Goal: Information Seeking & Learning: Check status

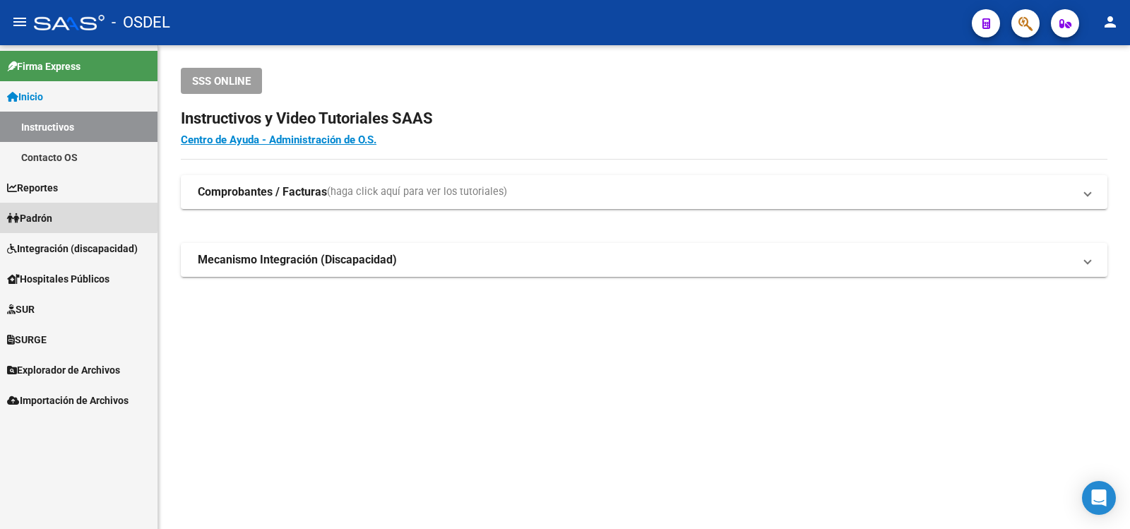
click at [47, 214] on span "Padrón" at bounding box center [29, 218] width 45 height 16
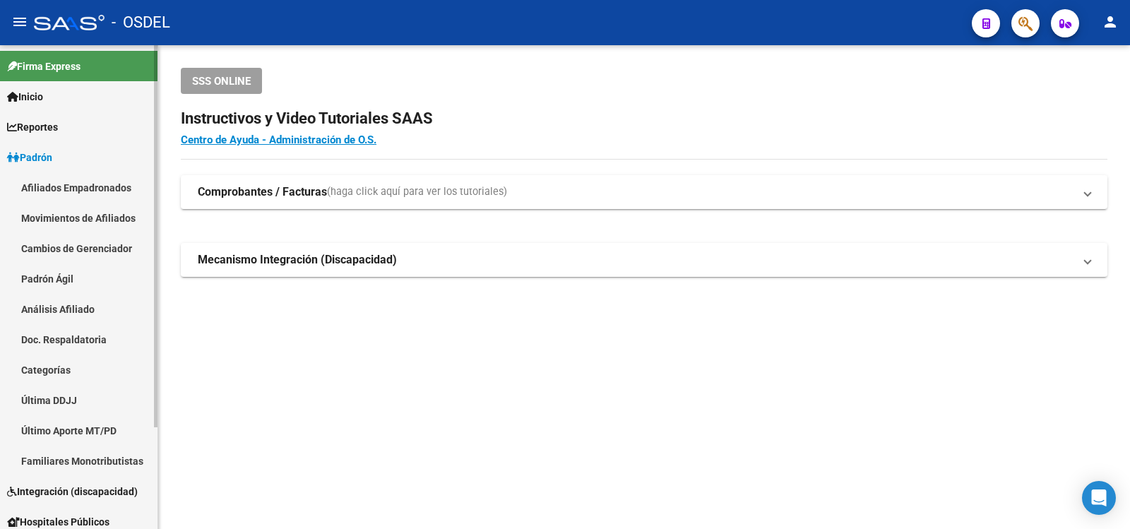
click at [47, 307] on link "Análisis Afiliado" at bounding box center [78, 309] width 157 height 30
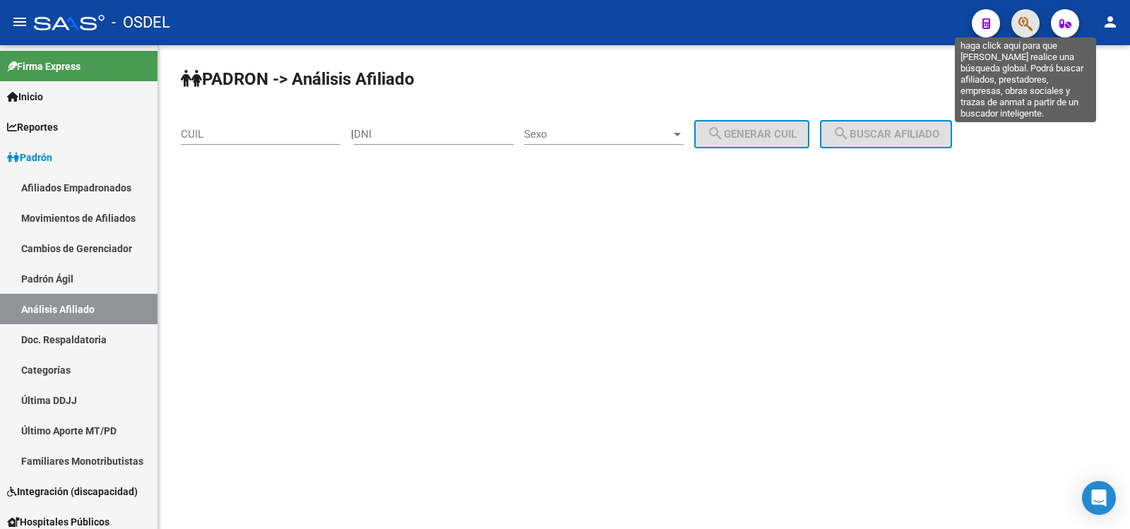
click at [1023, 18] on icon "button" at bounding box center [1025, 24] width 14 height 16
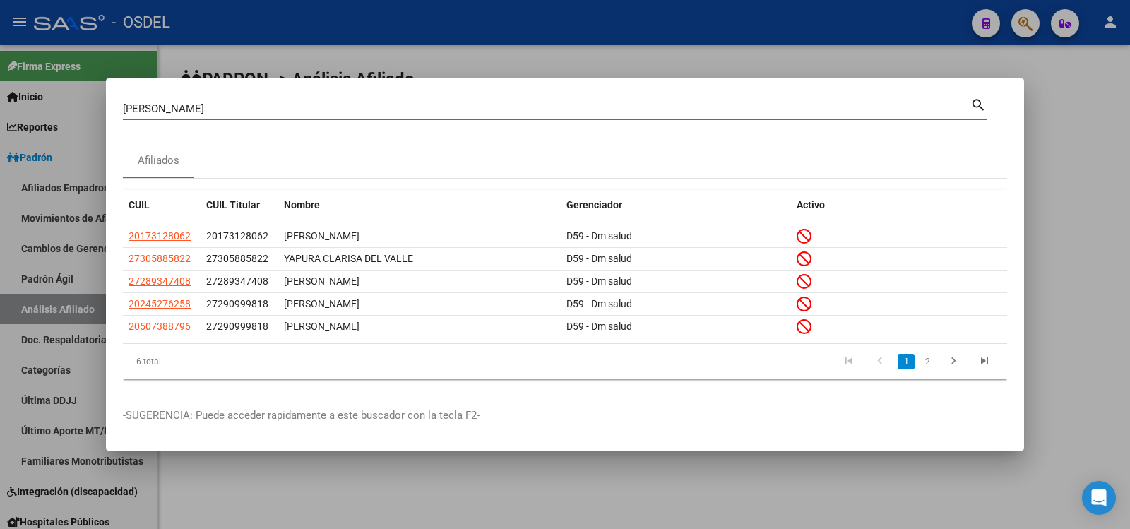
type input "yapura delia"
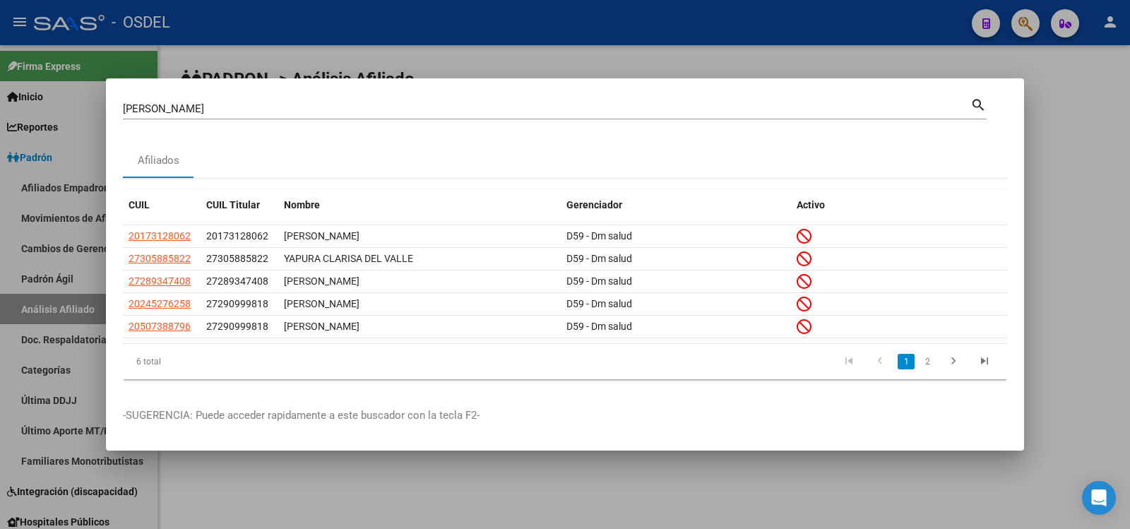
click at [976, 98] on mat-icon "search" at bounding box center [978, 103] width 16 height 17
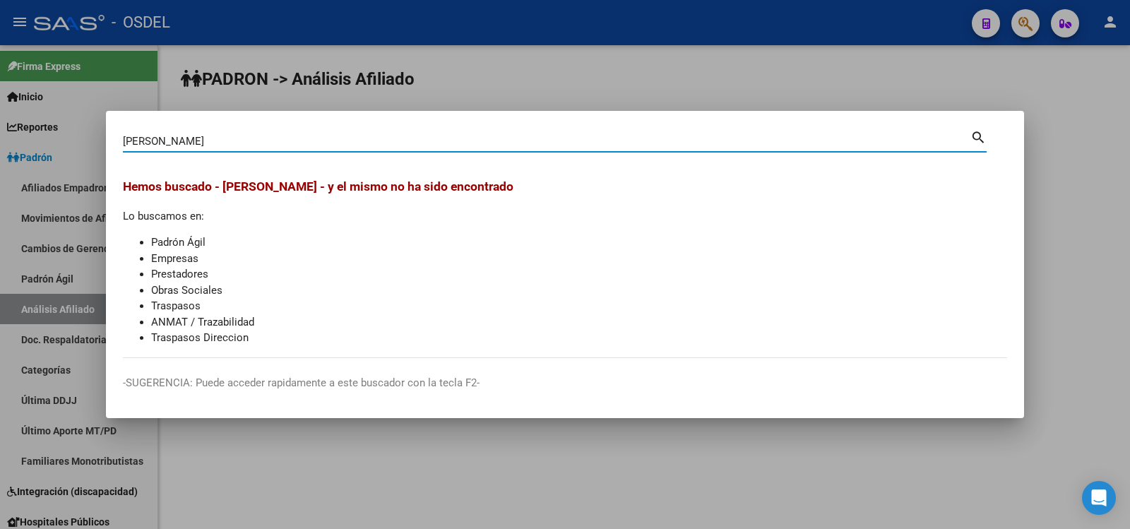
click at [781, 9] on div at bounding box center [565, 264] width 1130 height 529
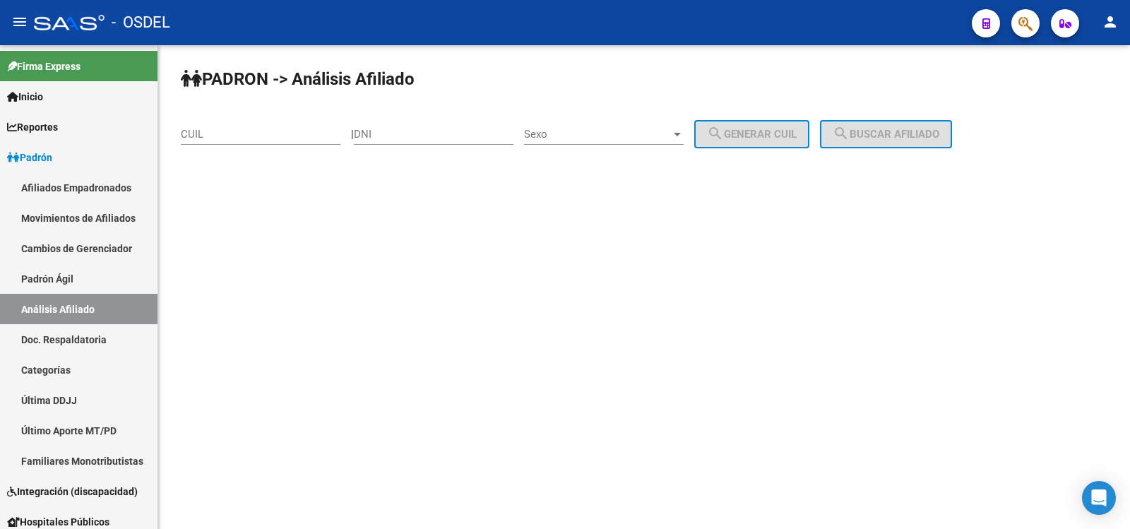
click at [408, 133] on input "DNI" at bounding box center [434, 134] width 160 height 13
type input "17543649"
click at [683, 131] on div at bounding box center [677, 133] width 13 height 11
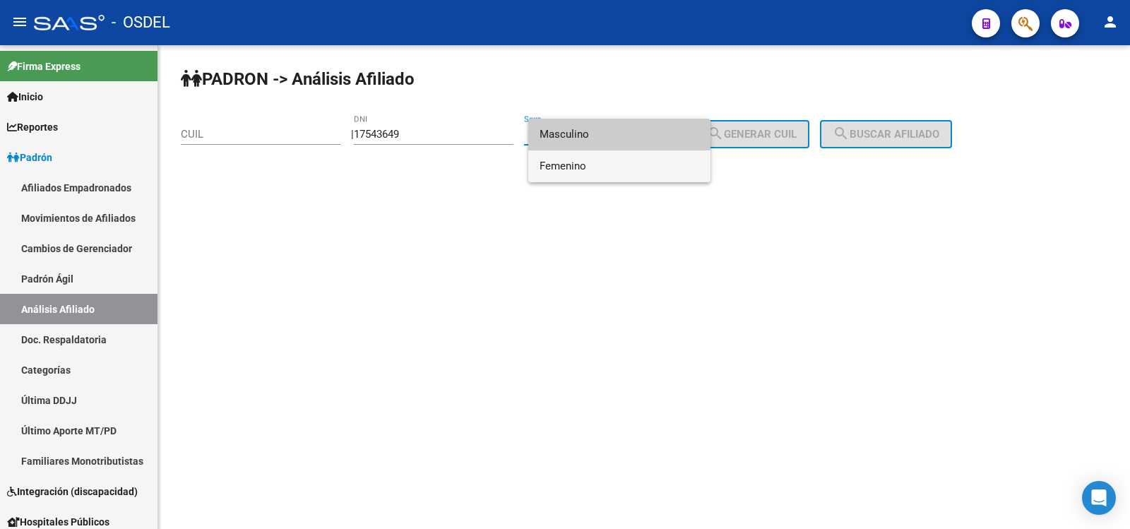
click at [562, 164] on span "Femenino" at bounding box center [619, 166] width 160 height 32
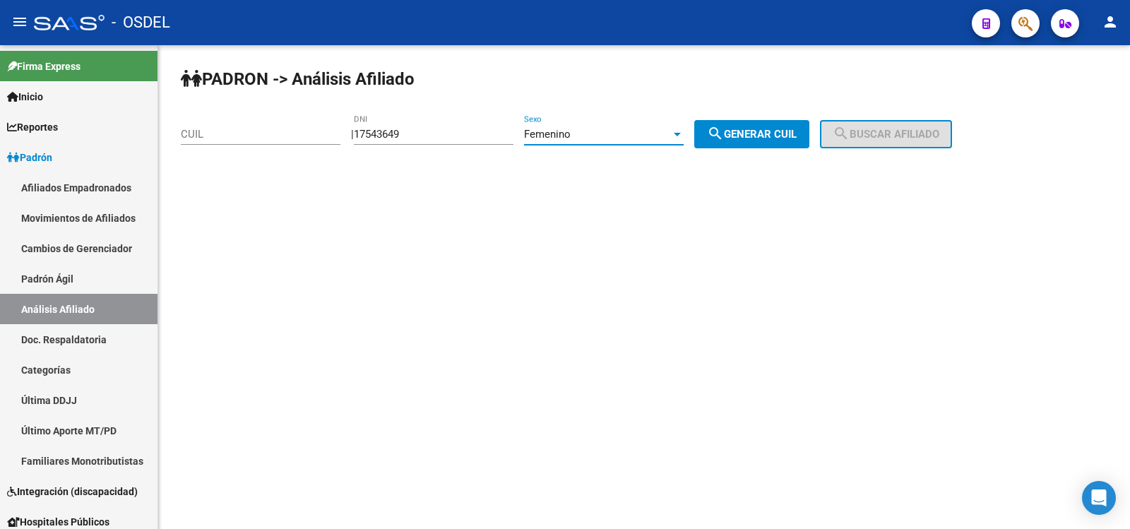
click at [768, 126] on button "search Generar CUIL" at bounding box center [751, 134] width 115 height 28
type input "27-17543649-4"
click at [883, 127] on button "search Buscar afiliado" at bounding box center [886, 134] width 132 height 28
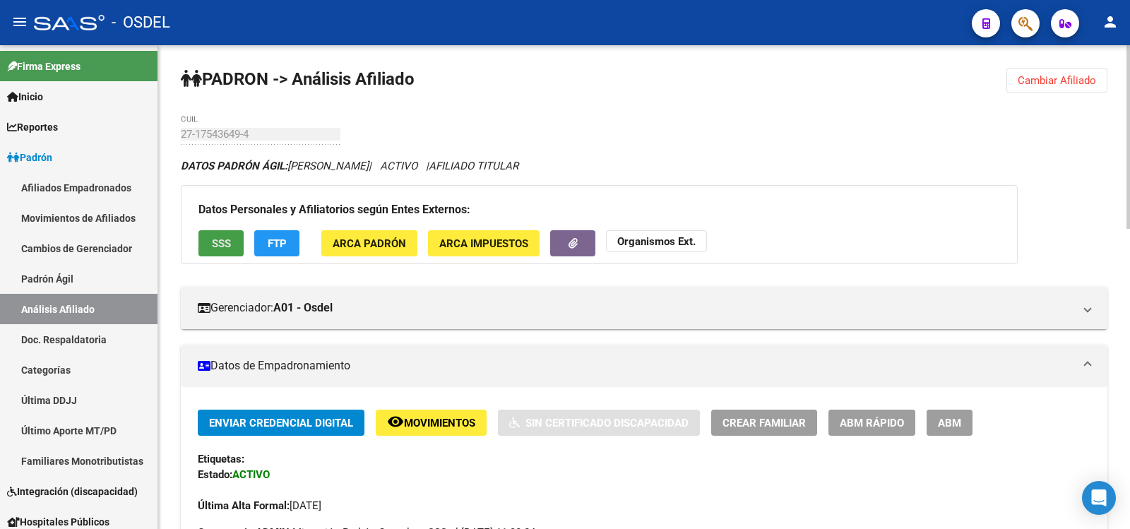
click at [227, 232] on button "SSS" at bounding box center [220, 243] width 45 height 26
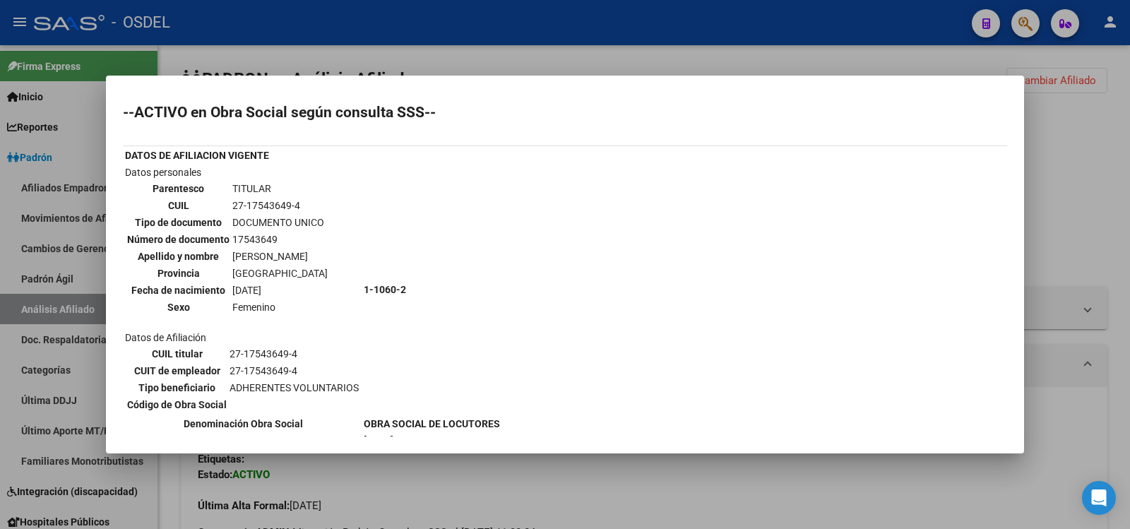
click at [688, 20] on div at bounding box center [565, 264] width 1130 height 529
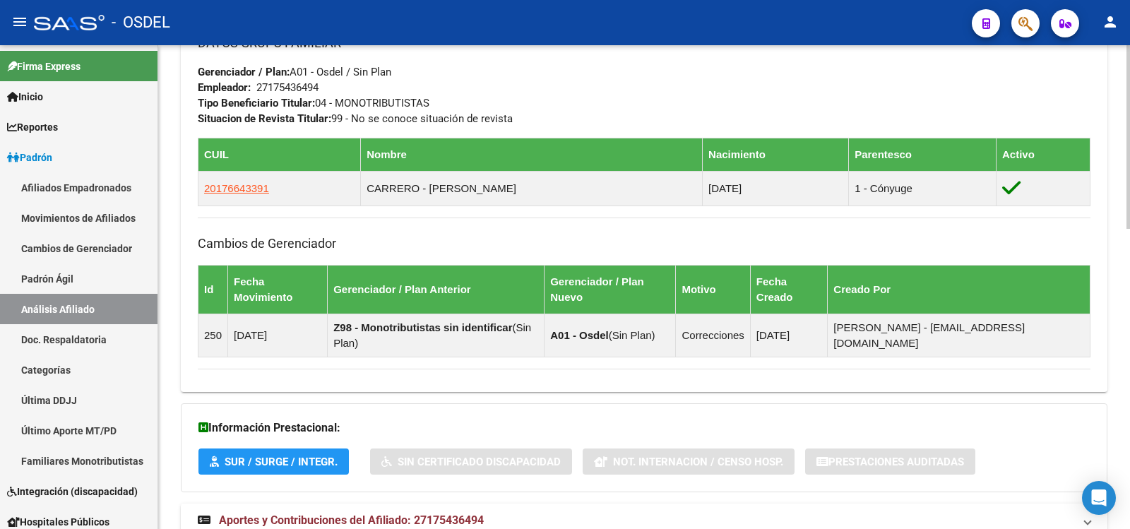
scroll to position [791, 0]
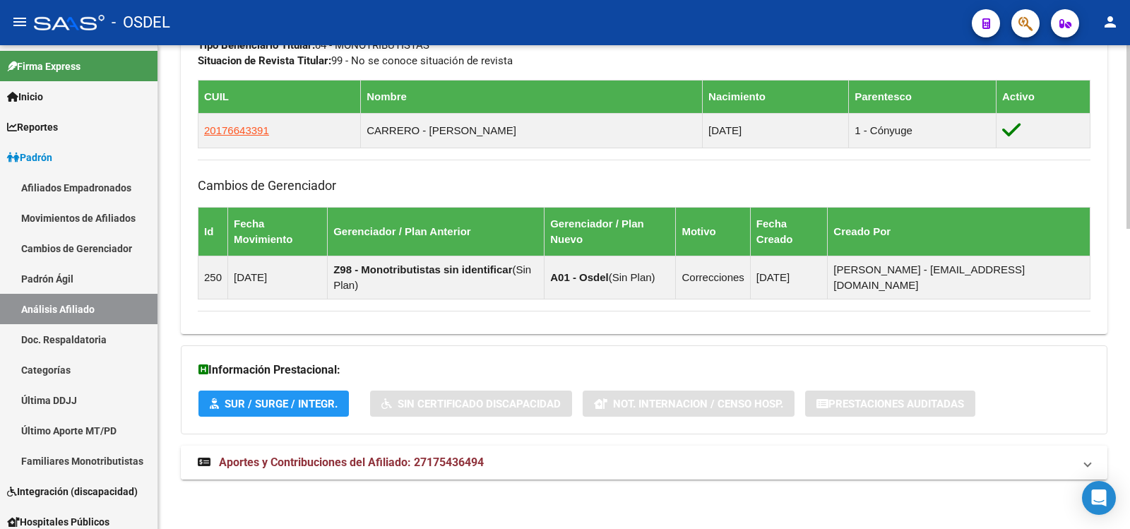
click at [319, 460] on span "Aportes y Contribuciones del Afiliado: 27175436494" at bounding box center [351, 461] width 265 height 13
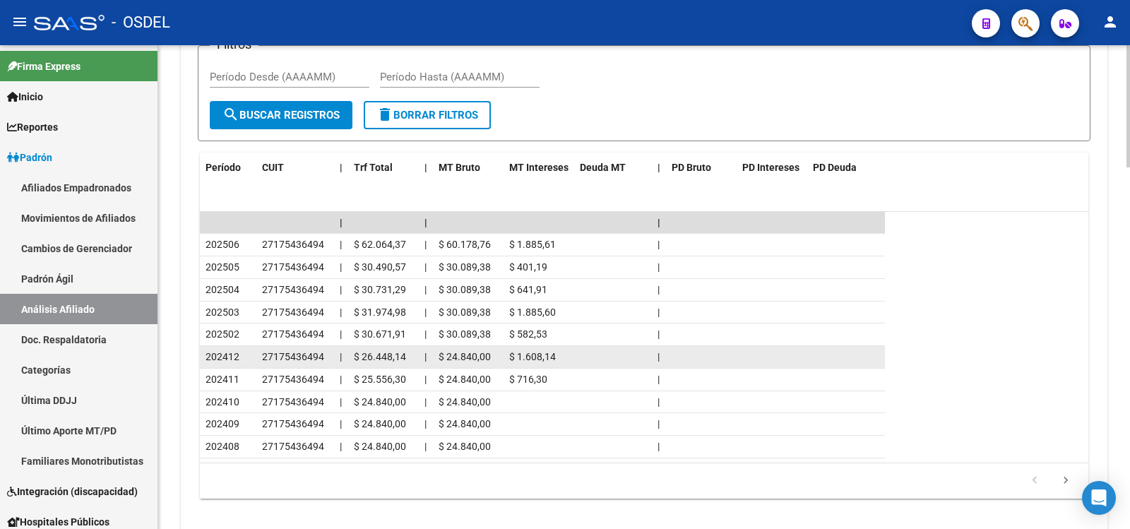
scroll to position [1434, 0]
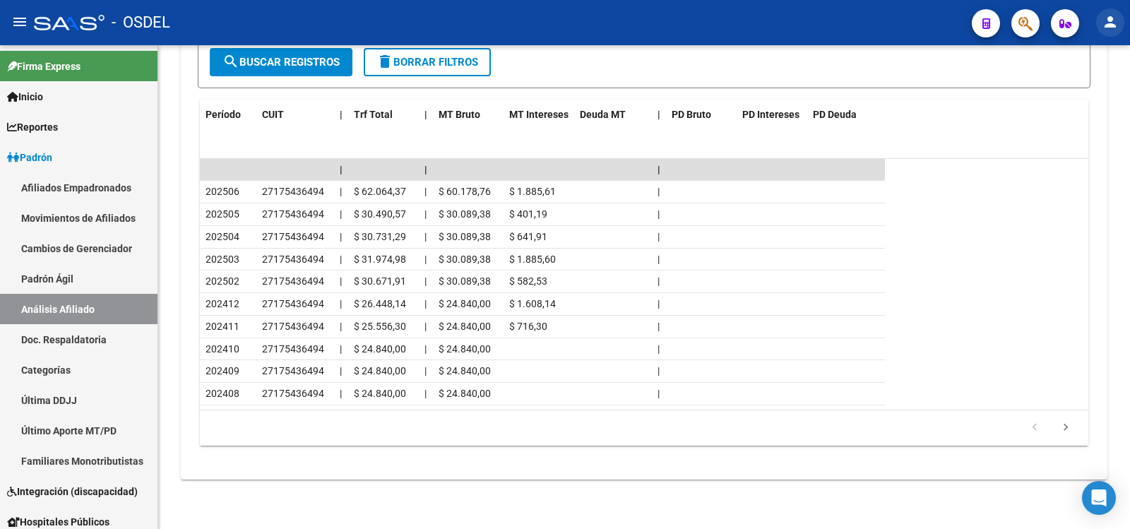
click at [1108, 21] on mat-icon "person" at bounding box center [1109, 21] width 17 height 17
click at [1088, 88] on button "exit_to_app Salir" at bounding box center [1081, 93] width 86 height 34
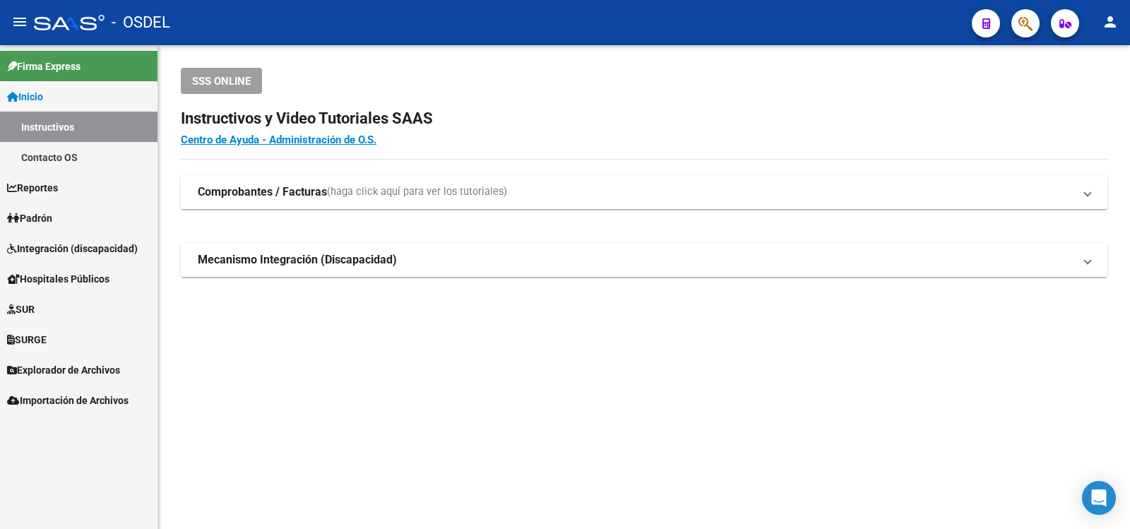
click at [48, 215] on span "Padrón" at bounding box center [29, 218] width 45 height 16
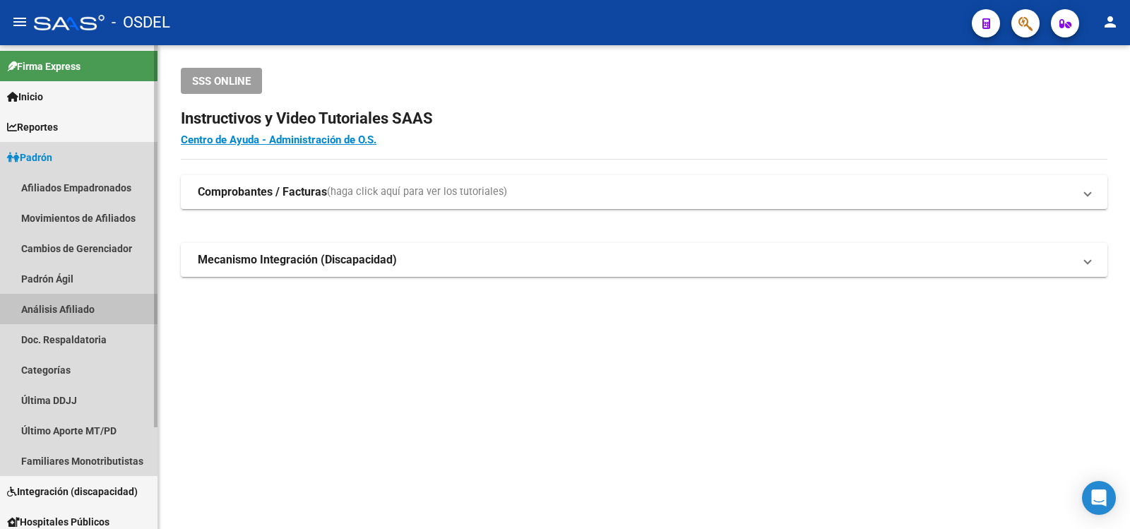
click at [45, 306] on link "Análisis Afiliado" at bounding box center [78, 309] width 157 height 30
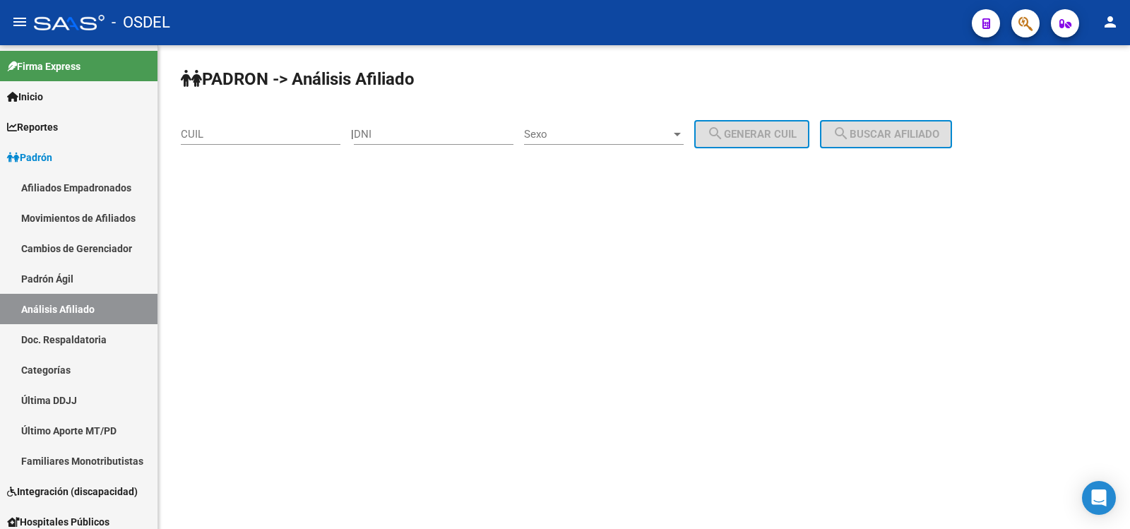
click at [398, 136] on input "DNI" at bounding box center [434, 134] width 160 height 13
type input "17664339"
click at [683, 131] on div at bounding box center [677, 133] width 13 height 11
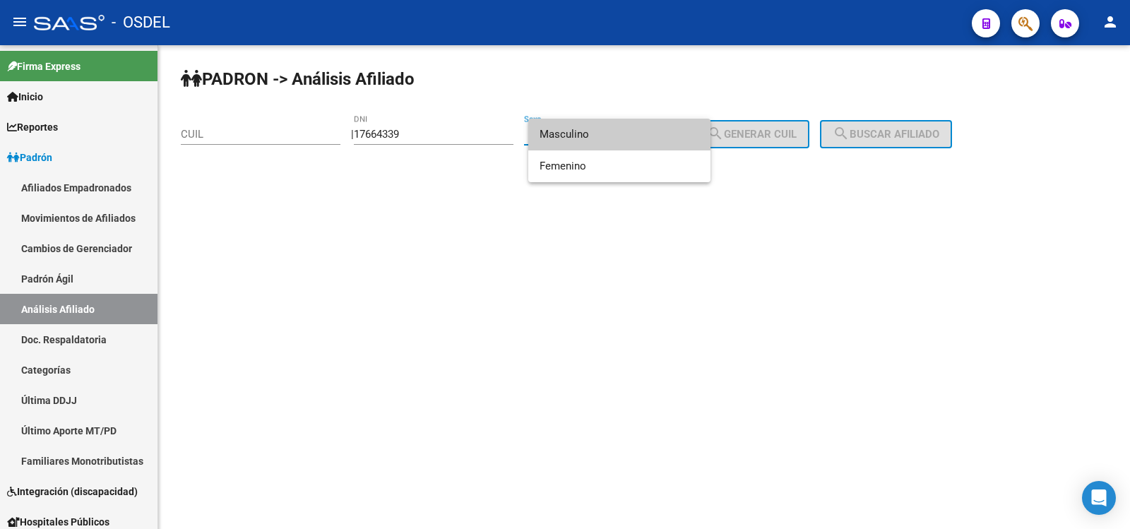
click at [574, 131] on span "Masculino" at bounding box center [619, 135] width 160 height 32
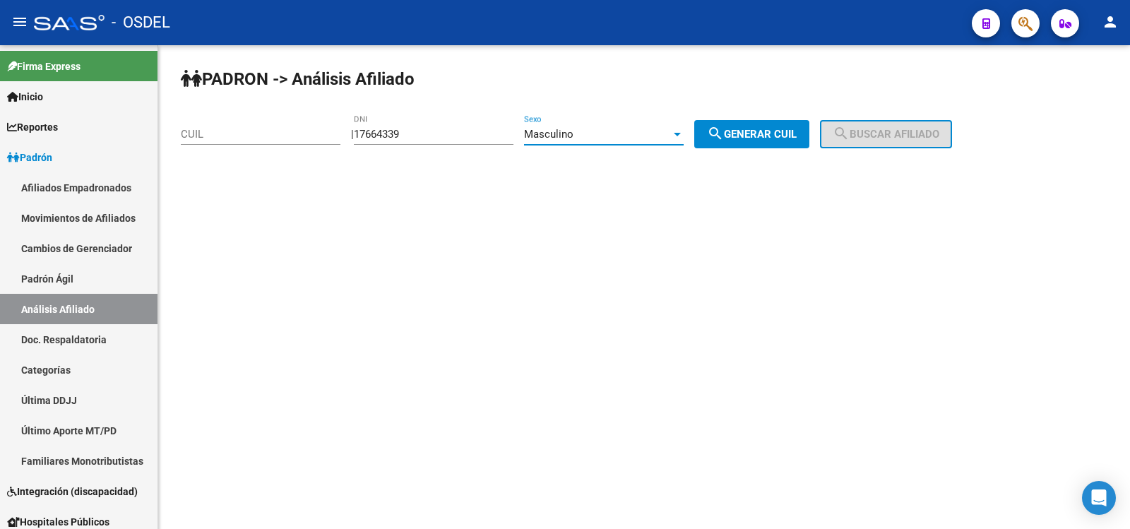
click at [760, 134] on span "search Generar CUIL" at bounding box center [752, 134] width 90 height 13
type input "20-17664339-1"
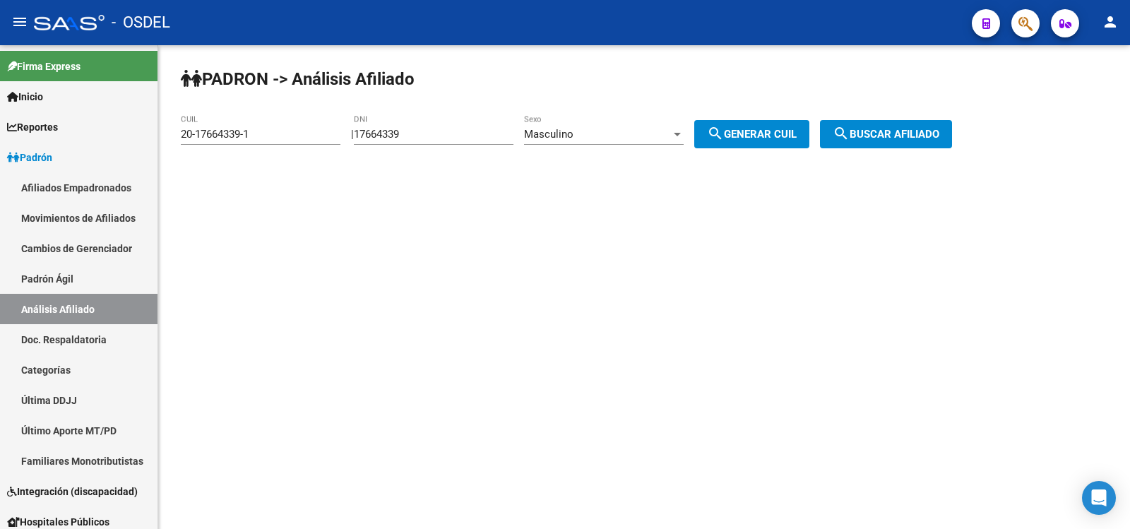
click at [879, 127] on button "search Buscar afiliado" at bounding box center [886, 134] width 132 height 28
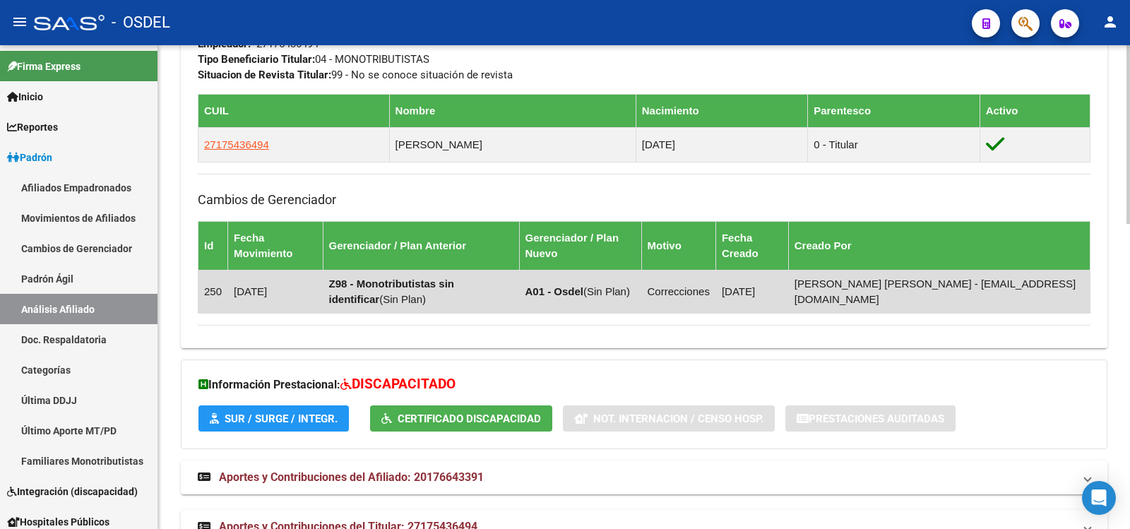
scroll to position [825, 0]
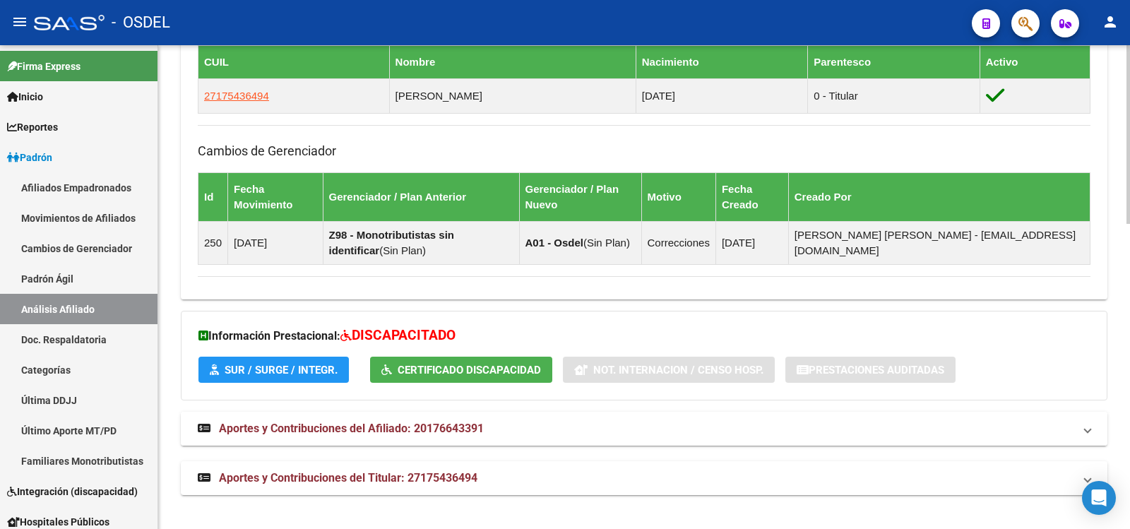
click at [327, 421] on span "Aportes y Contribuciones del Afiliado: 20176643391" at bounding box center [351, 427] width 265 height 13
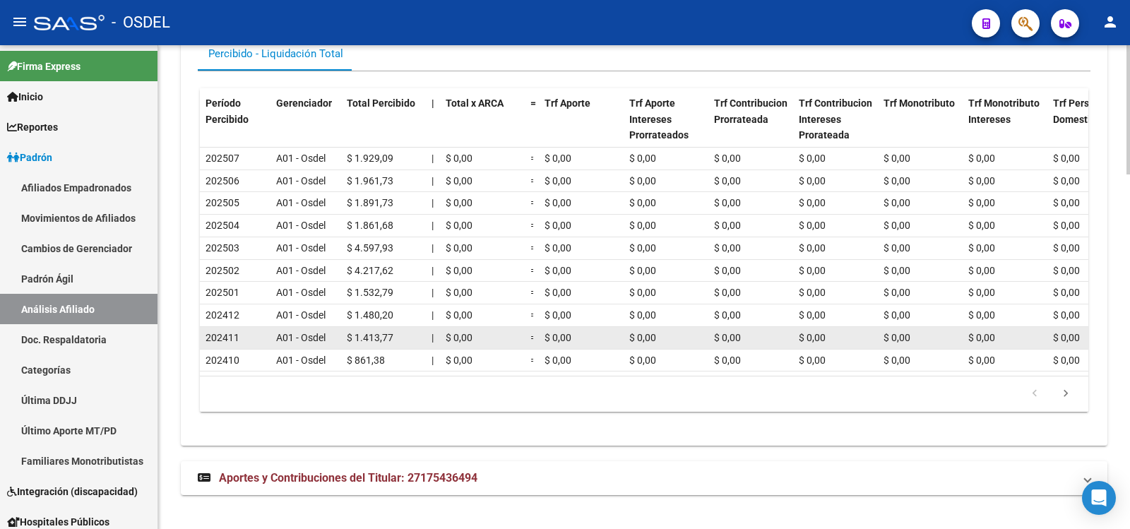
scroll to position [1327, 0]
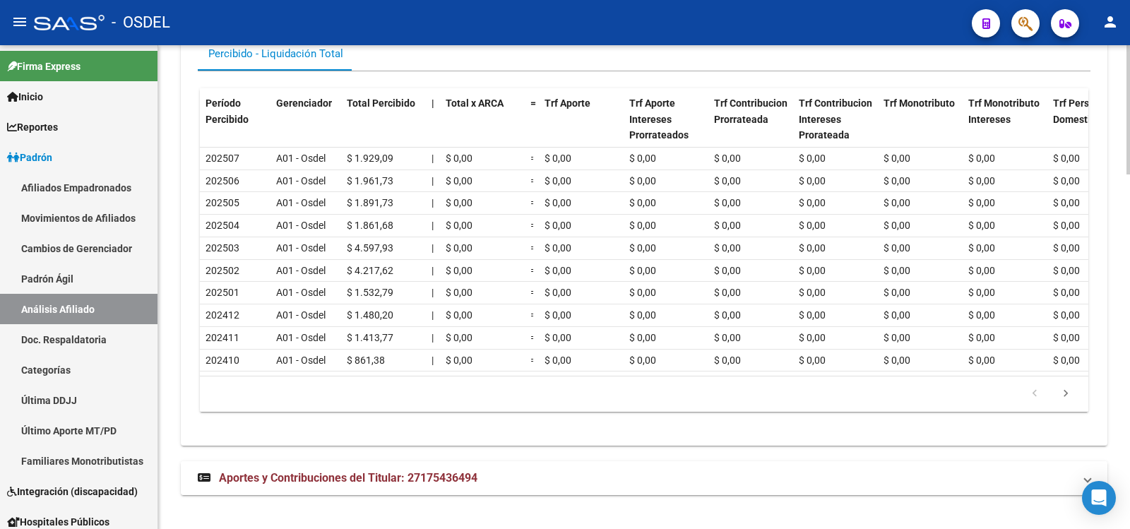
click at [330, 474] on span "Aportes y Contribuciones del Titular: 27175436494" at bounding box center [348, 477] width 258 height 13
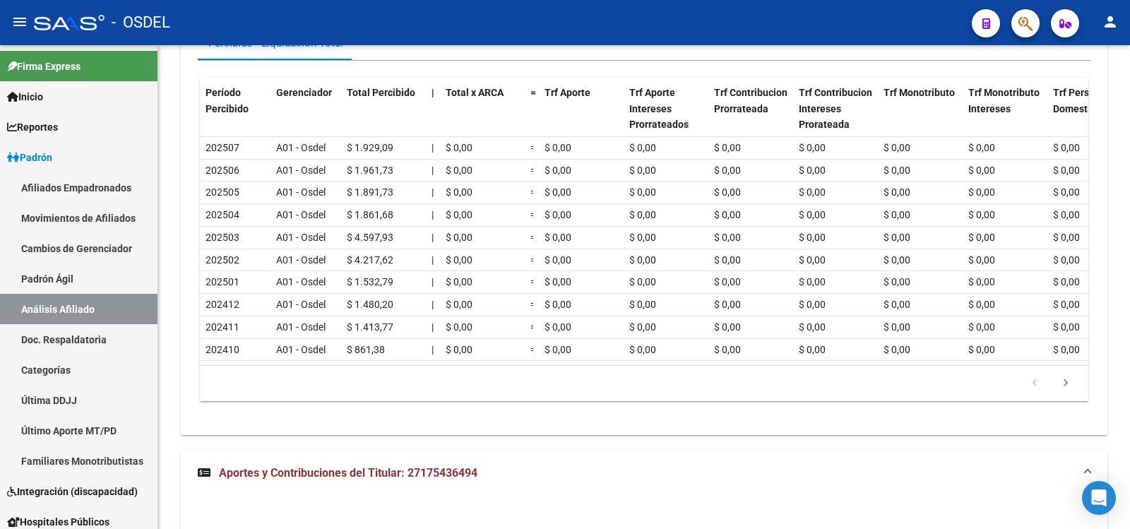
click at [786, 16] on div "- OSDEL" at bounding box center [497, 22] width 926 height 31
click at [735, 25] on div "- OSDEL" at bounding box center [497, 22] width 926 height 31
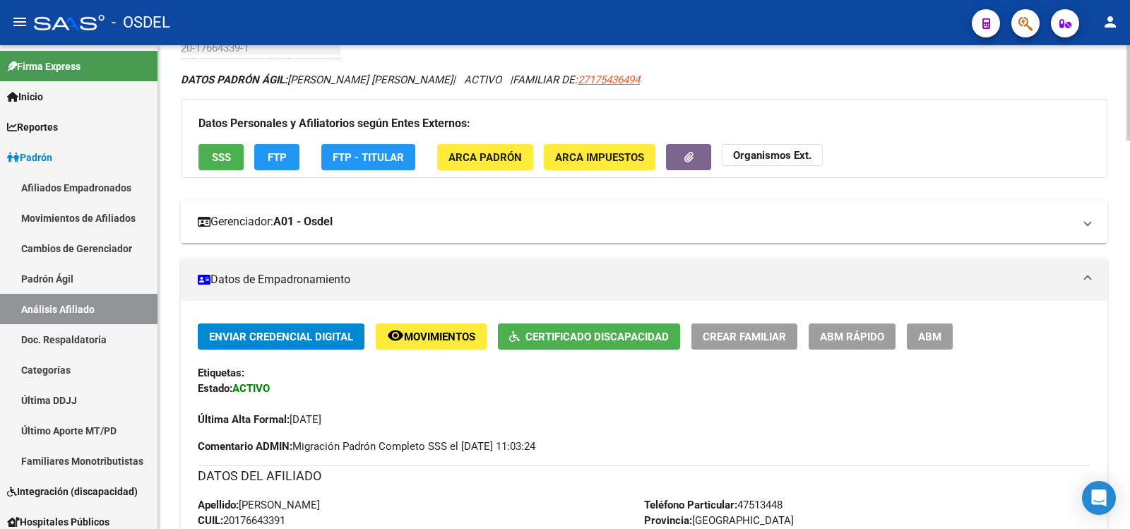
scroll to position [56, 0]
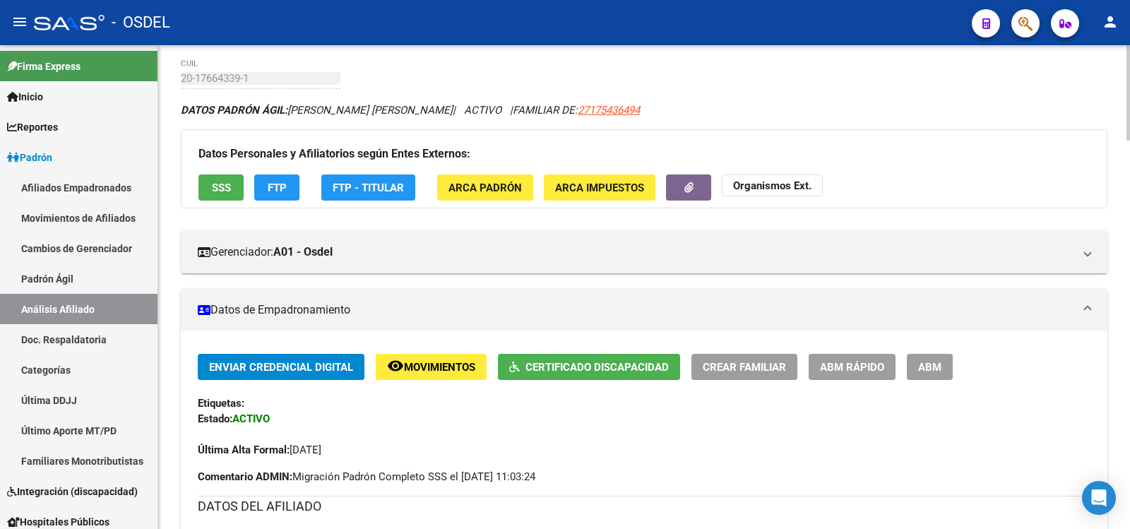
click at [218, 181] on span "SSS" at bounding box center [221, 187] width 19 height 13
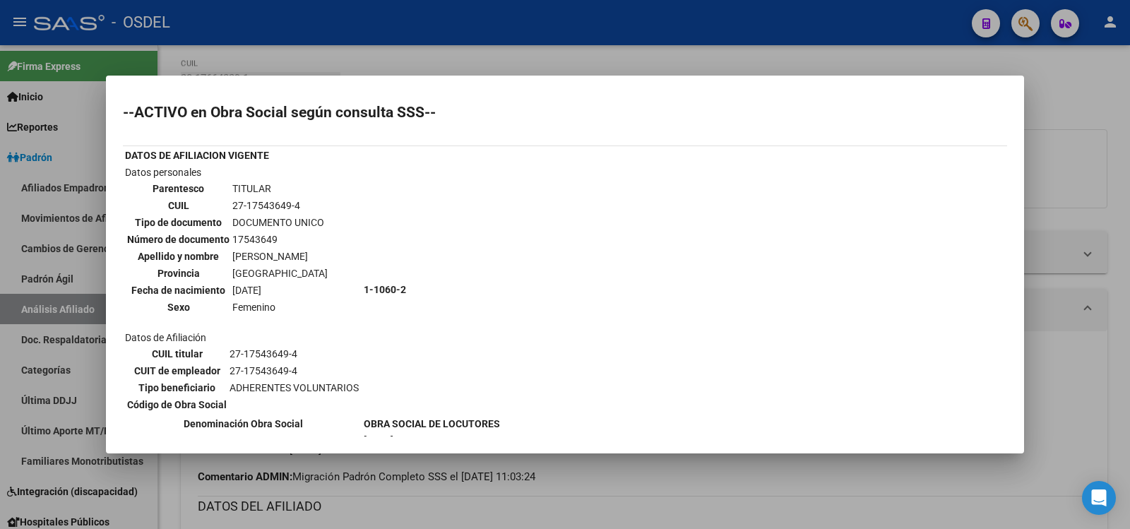
click at [755, 19] on div at bounding box center [565, 264] width 1130 height 529
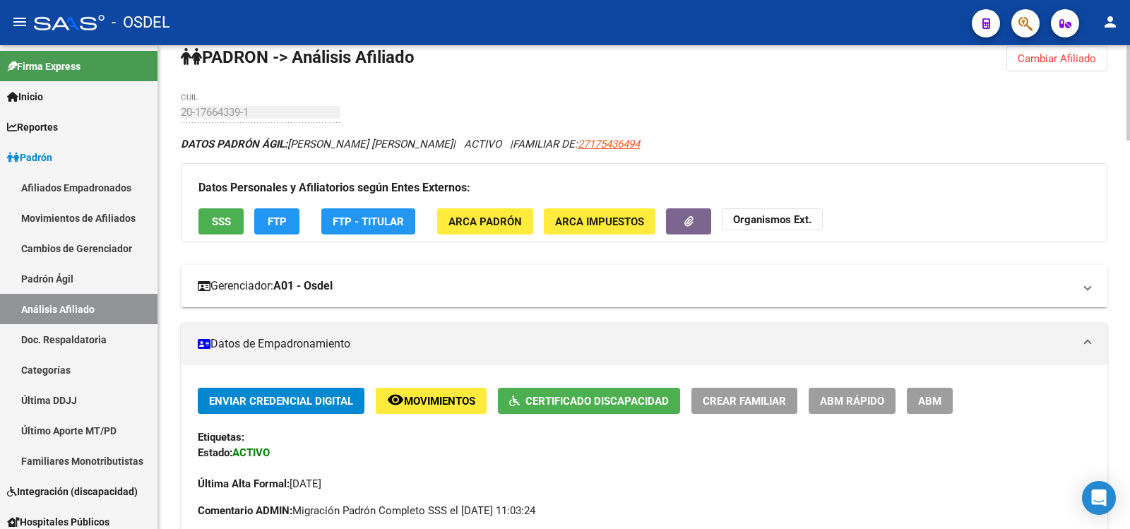
scroll to position [0, 0]
